Goal: Feedback & Contribution: Submit feedback/report problem

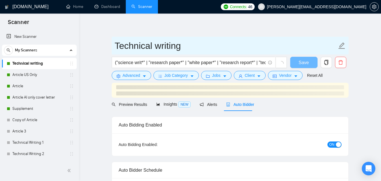
checkbox input "true"
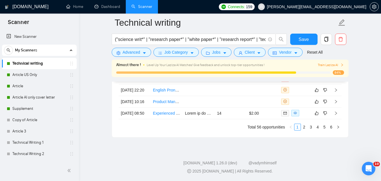
scroll to position [1573, 0]
click at [303, 130] on link "2" at bounding box center [304, 127] width 6 height 6
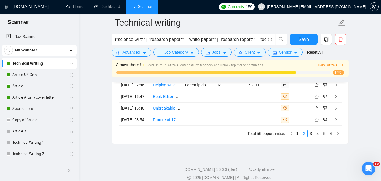
scroll to position [1609, 0]
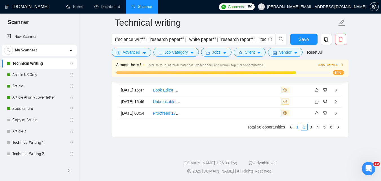
click at [298, 126] on link "1" at bounding box center [297, 127] width 6 height 6
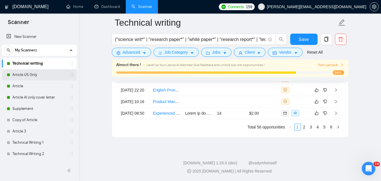
click at [46, 76] on link "Article US Only" at bounding box center [39, 74] width 54 height 11
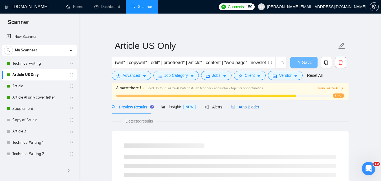
click at [243, 107] on span "Auto Bidder" at bounding box center [245, 107] width 28 height 5
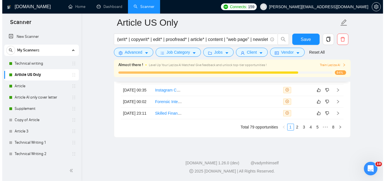
scroll to position [1533, 0]
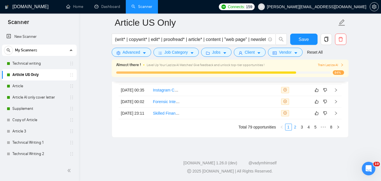
click at [293, 126] on link "2" at bounding box center [295, 127] width 6 height 6
click at [166, 111] on link "Business Plan" at bounding box center [165, 113] width 25 height 5
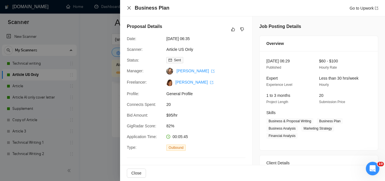
click at [129, 9] on icon "close" at bounding box center [129, 8] width 5 height 5
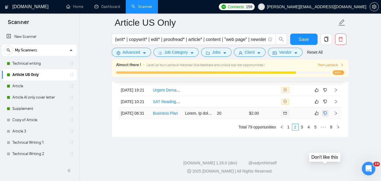
click at [324, 111] on icon "dislike" at bounding box center [325, 113] width 4 height 4
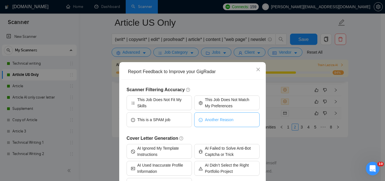
click at [220, 119] on span "Another Reason" at bounding box center [219, 119] width 28 height 6
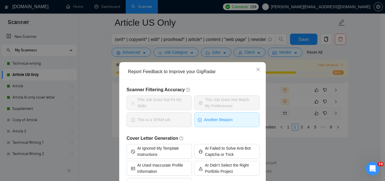
click at [224, 122] on span "Another Reason" at bounding box center [218, 119] width 28 height 6
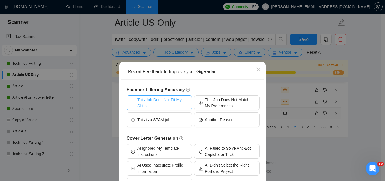
click at [166, 102] on span "This Job Does Not Fit My Skills" at bounding box center [162, 102] width 50 height 12
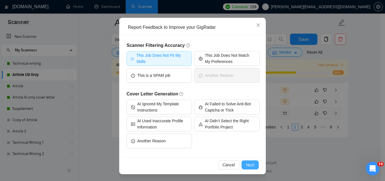
click at [250, 164] on span "Next" at bounding box center [250, 164] width 8 height 6
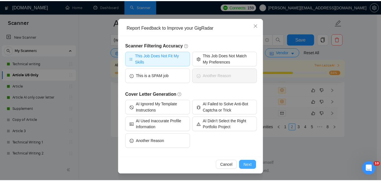
scroll to position [0, 0]
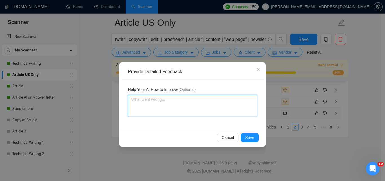
click at [192, 108] on textarea at bounding box center [192, 105] width 129 height 21
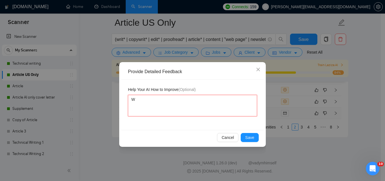
type textarea "We"
type textarea "We d"
type textarea "We do"
type textarea "We don"
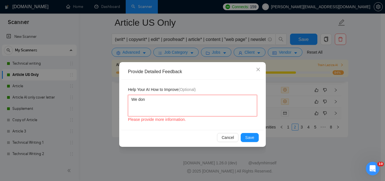
type textarea "We dont"
type textarea "We don"
type textarea "We don'"
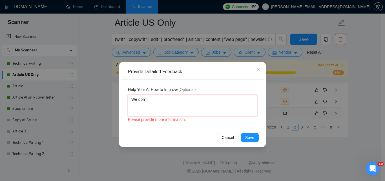
type textarea "We don't"
type textarea "We don't r"
type textarea "We don't re"
type textarea "We don't rev"
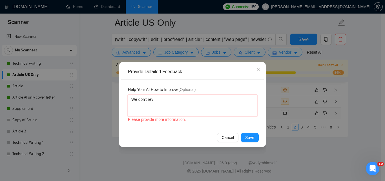
type textarea "We don't revi"
type textarea "We don't review"
type textarea "We don't review b"
type textarea "We don't review bu"
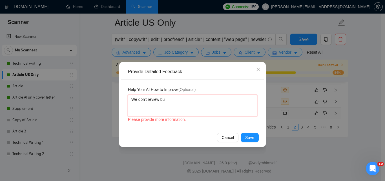
type textarea "We don't review bus"
type textarea "We don't review busi"
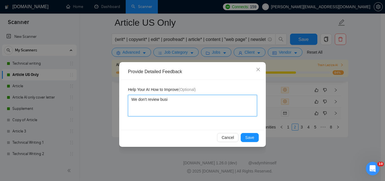
type textarea "We don't review busin"
type textarea "We don't review busine"
type textarea "We don't review busines"
type textarea "We don't review business"
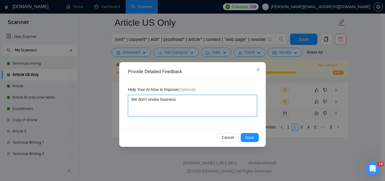
type textarea "We don't review business p"
type textarea "We don't review business pl"
type textarea "We don't review business planm"
type textarea "We don't review business plan"
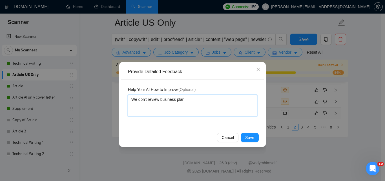
type textarea "We don't review business plan w"
type textarea "We don't review business plan we"
type textarea "We don't review business plan we o"
type textarea "We don't review business plan we on"
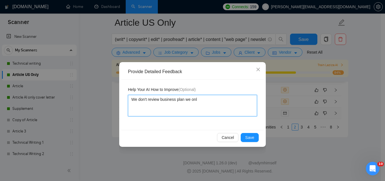
type textarea "We don't review business plan we only"
type textarea "We don't review business plan we only r"
type textarea "We don't review business plan we only re"
type textarea "We don't review business plan we only rev"
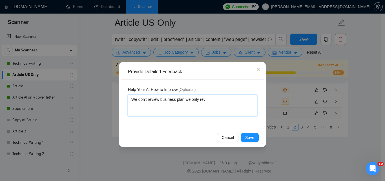
type textarea "We don't review business plan we only revi"
type textarea "We don't review business plan we only revie"
type textarea "We don't review business plan we only review"
type textarea "We don't review business plan we only review p"
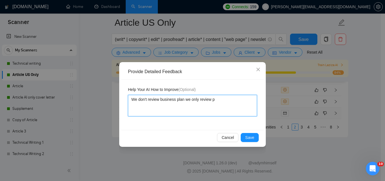
type textarea "We don't review business plan we only review pr"
type textarea "We don't review business plan we only review pro"
type textarea "We don't review business plan we only review prod"
type textarea "We don't review business plan we only review produ"
type textarea "We don't review business plan we only review produc"
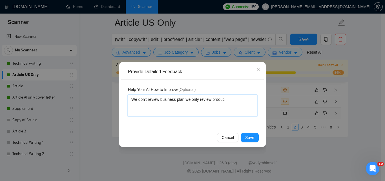
type textarea "We don't review business plan we only review product"
type textarea "We don't review business plan we only review products"
type textarea "We don't review business plan we only review product"
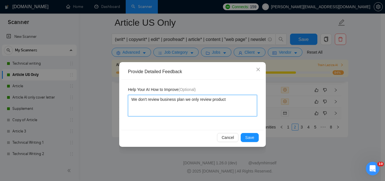
type textarea "We don't review business plan we only review produc"
type textarea "We don't review business plan we only review produ"
type textarea "We don't review business plan we only review prod"
type textarea "We don't review business plan we only review pro"
type textarea "We don't review business plan we only review"
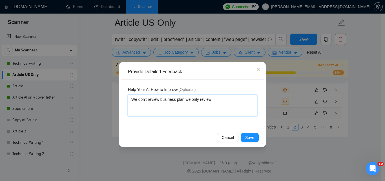
type textarea "We don't review business plan we only review"
type textarea "We don't review business plan we only revie"
type textarea "We don't review business plan we only revi"
type textarea "We don't review business plan we only rev"
type textarea "We don't review business plan we only re"
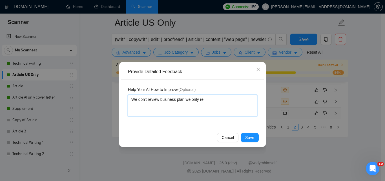
type textarea "We don't review business plan we only r"
type textarea "We don't review business plan we only"
type textarea "We don't review business plan we onl"
type textarea "We don't review business plan we on"
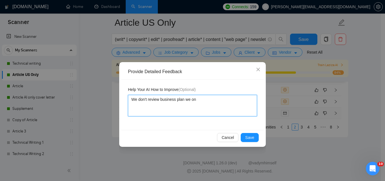
type textarea "We don't review business plan we o"
type textarea "We don't review business plan we"
type textarea "We don't review business plan w"
type textarea "We don't review business plan"
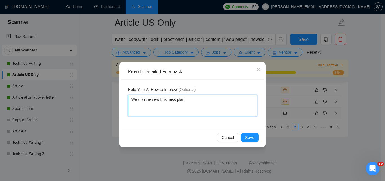
type textarea "We don't review business plan"
type textarea "We don't review business plans"
type textarea "We don't review business plans!"
type textarea "We don't review business plans!!"
click at [209, 99] on textarea "We don't review business plans !!" at bounding box center [192, 105] width 129 height 21
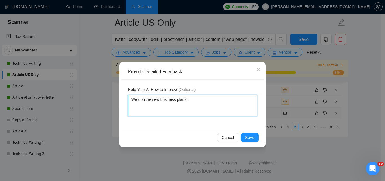
click at [154, 100] on textarea "We don't review business plans !!" at bounding box center [192, 105] width 129 height 21
click at [158, 101] on textarea "We don't review business plans !!" at bounding box center [192, 105] width 129 height 21
click at [153, 100] on textarea "We don't review business plans !!" at bounding box center [192, 105] width 129 height 21
click at [167, 99] on textarea "We don't review business plans !!" at bounding box center [192, 105] width 129 height 21
type textarea "We don't review business plans !!"
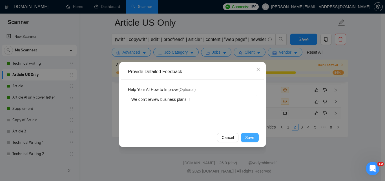
click at [249, 139] on span "Save" at bounding box center [249, 137] width 9 height 6
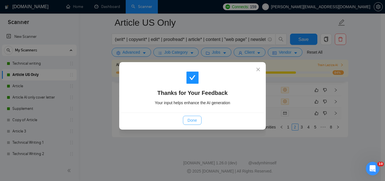
click at [186, 120] on button "Done" at bounding box center [192, 120] width 18 height 9
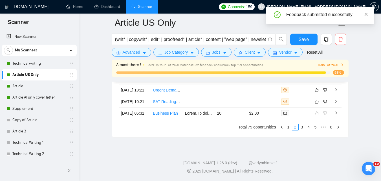
scroll to position [1533, 0]
click at [366, 14] on icon "close" at bounding box center [366, 14] width 4 height 4
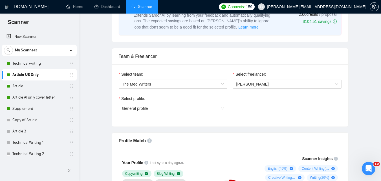
scroll to position [0, 0]
